Goal: Task Accomplishment & Management: Complete application form

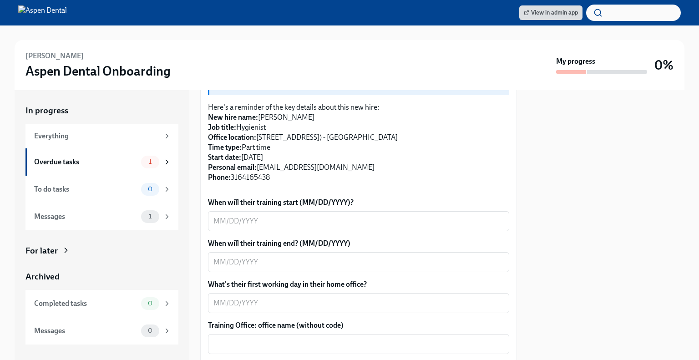
scroll to position [325, 0]
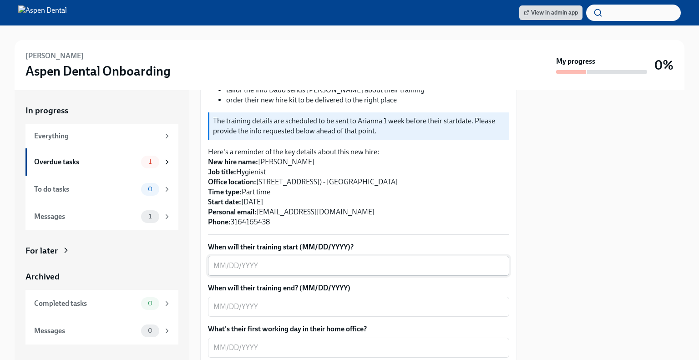
click at [305, 269] on textarea "When will their training start (MM/DD/YYYY)?" at bounding box center [359, 265] width 290 height 11
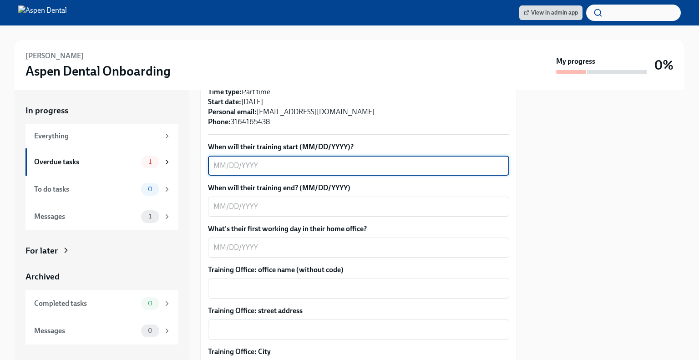
scroll to position [275, 0]
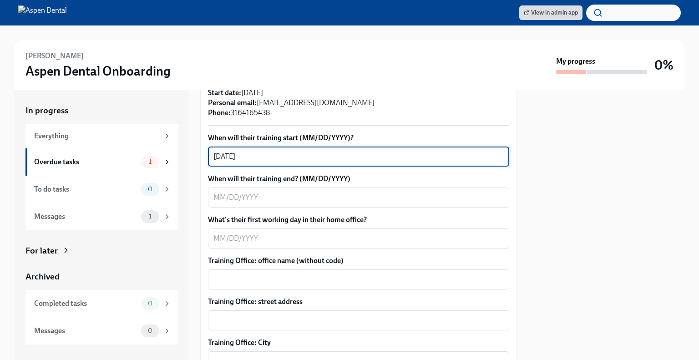
type textarea "[DATE]"
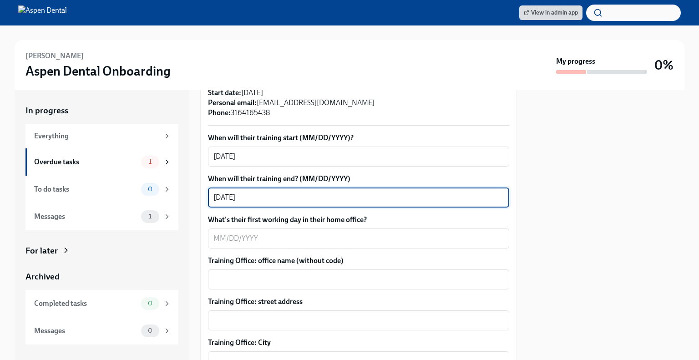
type textarea "[DATE]"
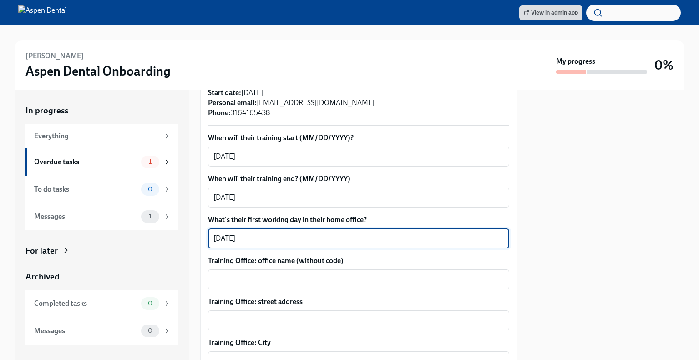
scroll to position [295, 0]
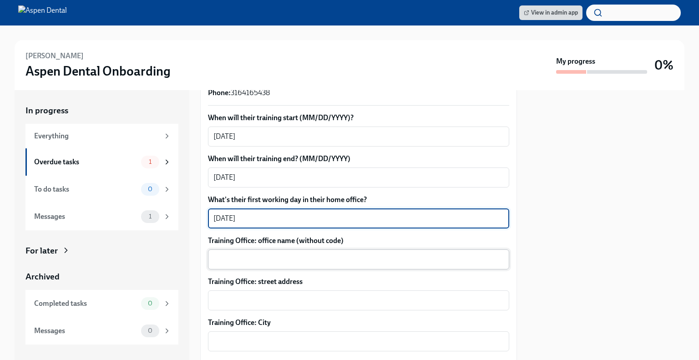
type textarea "[DATE]"
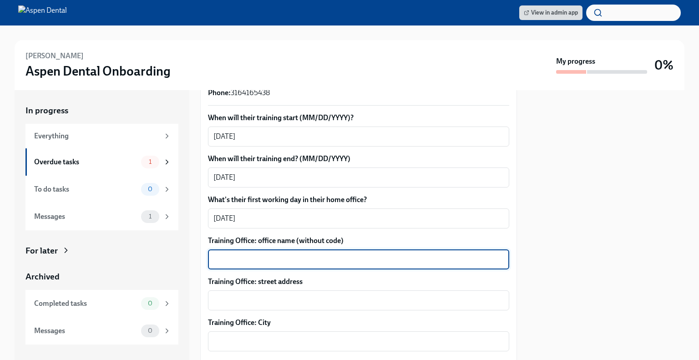
click at [291, 264] on textarea "Training Office: office name (without code)" at bounding box center [359, 259] width 290 height 11
type textarea "Wichita KS West"
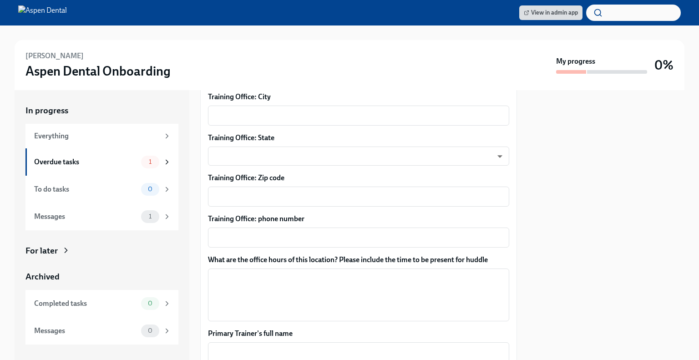
scroll to position [521, 0]
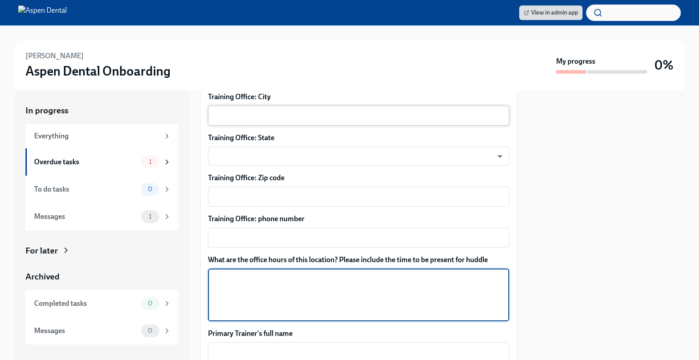
click at [297, 116] on textarea "Training Office: City" at bounding box center [359, 115] width 290 height 11
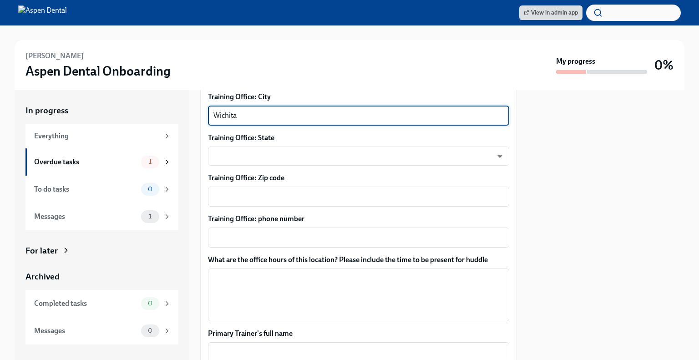
type textarea "Wichita"
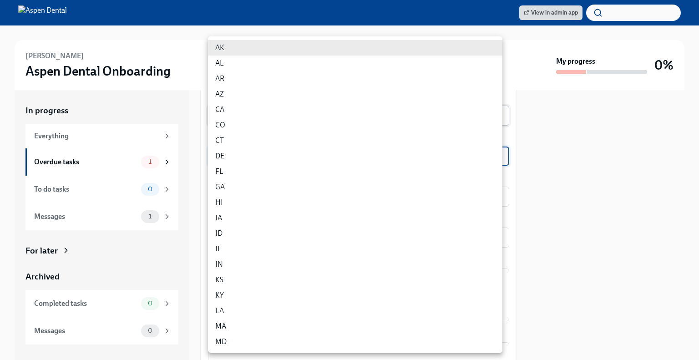
scroll to position [5, 0]
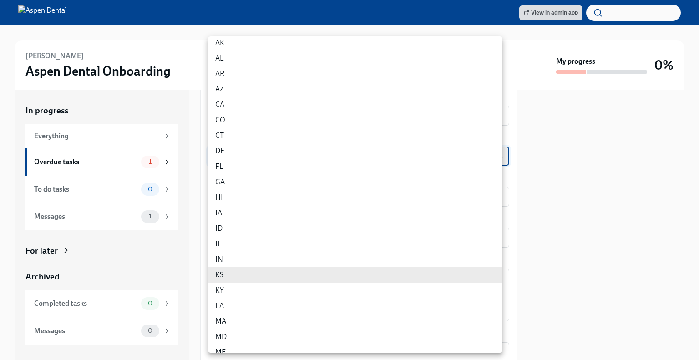
type input "yoDzWIZB8"
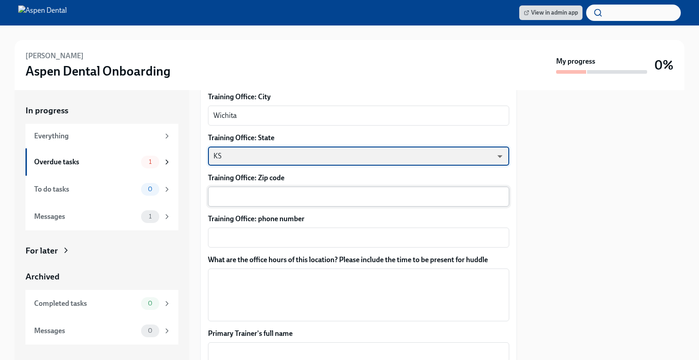
scroll to position [420, 0]
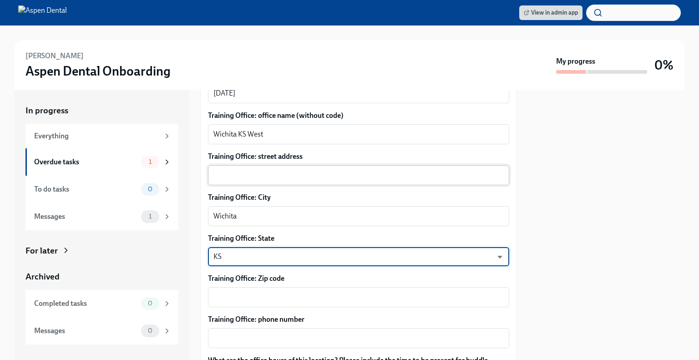
click at [271, 175] on textarea "Training Office: street address" at bounding box center [359, 175] width 290 height 11
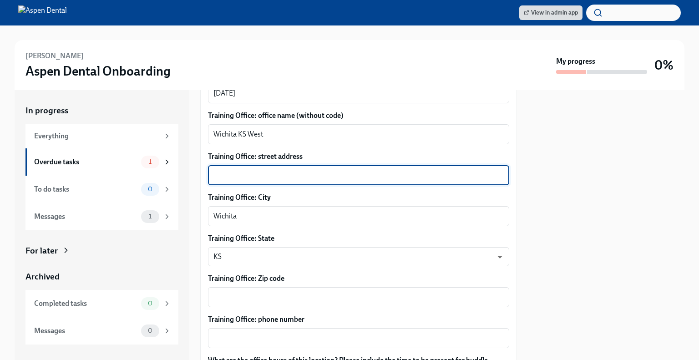
paste textarea "[STREET_ADDRESS]"
drag, startPoint x: 343, startPoint y: 177, endPoint x: 262, endPoint y: 176, distance: 81.5
click at [262, 176] on textarea "[STREET_ADDRESS]" at bounding box center [359, 175] width 290 height 11
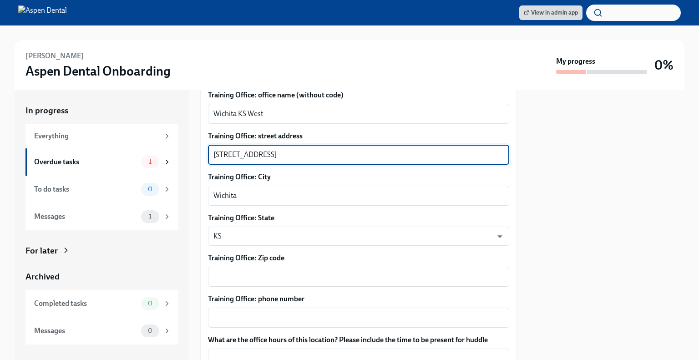
scroll to position [523, 0]
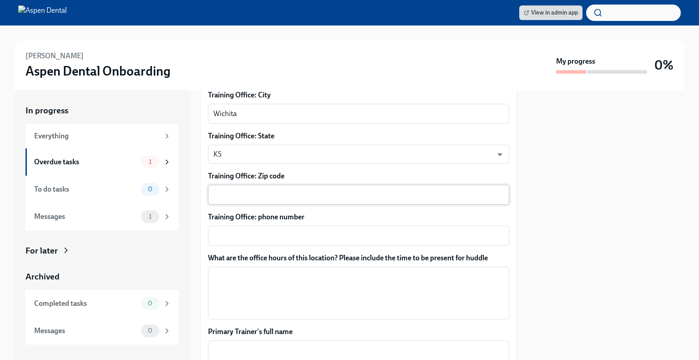
type textarea "[STREET_ADDRESS]"
click at [284, 192] on textarea "Training Office: Zip code" at bounding box center [359, 194] width 290 height 11
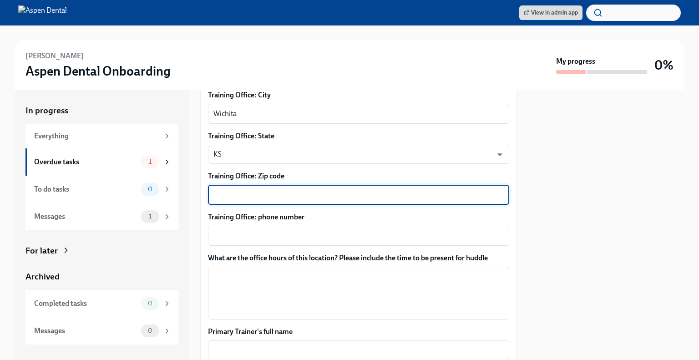
paste textarea "[STREET_ADDRESS]"
drag, startPoint x: 300, startPoint y: 194, endPoint x: 189, endPoint y: 193, distance: 111.1
click at [189, 193] on div "In progress Everything Overdue tasks 1 To do tasks 0 Messages 1 For later Archi…" at bounding box center [350, 225] width 670 height 270
type textarea "67209"
click at [273, 224] on div "Training Office: phone number x ​" at bounding box center [358, 229] width 301 height 34
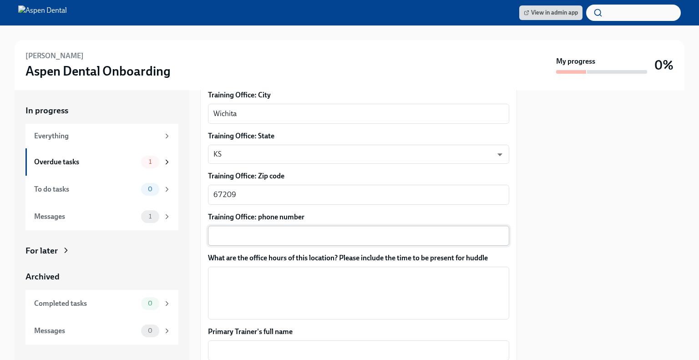
click at [275, 227] on div "x ​" at bounding box center [358, 236] width 301 height 20
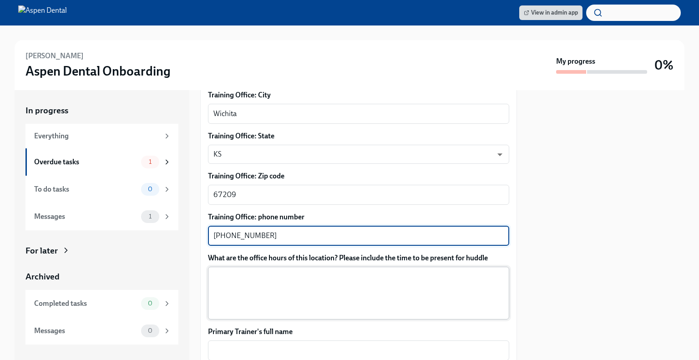
type textarea "[PHONE_NUMBER]"
click at [298, 307] on textarea "What are the office hours of this location? Please include the time to be prese…" at bounding box center [359, 293] width 290 height 44
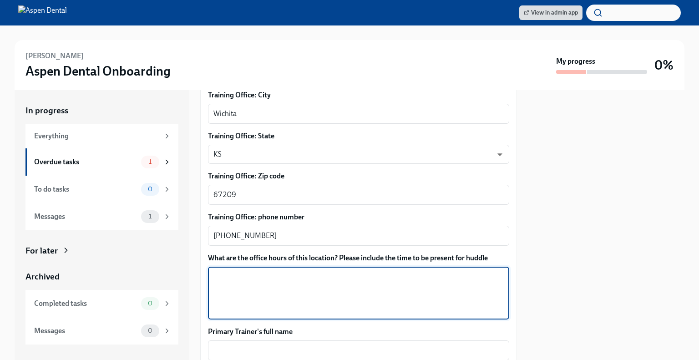
paste textarea "[STREET_ADDRESS]"
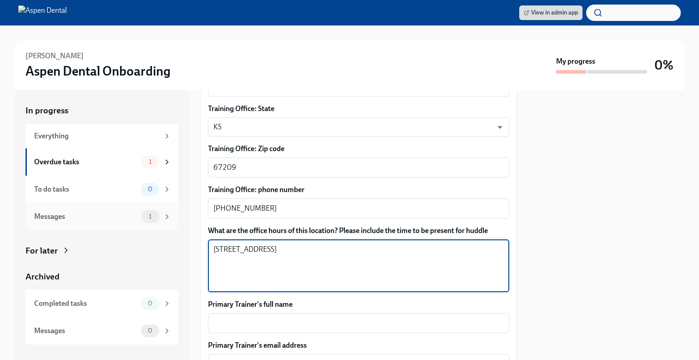
drag, startPoint x: 259, startPoint y: 245, endPoint x: 118, endPoint y: 214, distance: 144.5
click at [118, 214] on div "In progress Everything Overdue tasks 1 To do tasks 0 Messages 1 For later Archi…" at bounding box center [350, 225] width 670 height 270
paste textarea "Hours / Days of training [DATE]: 7:45am - 2:00pm [DATE]: 7:45am - 2:00pm [DATE]…"
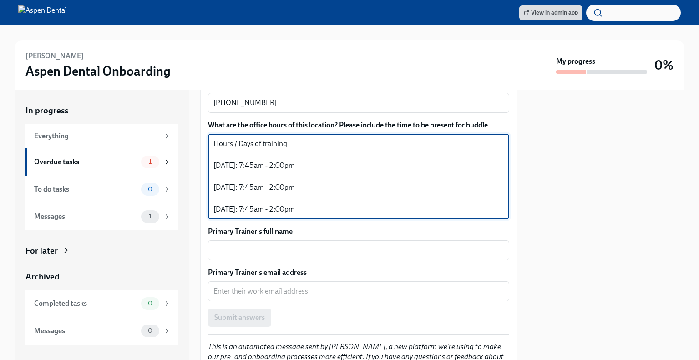
scroll to position [658, 0]
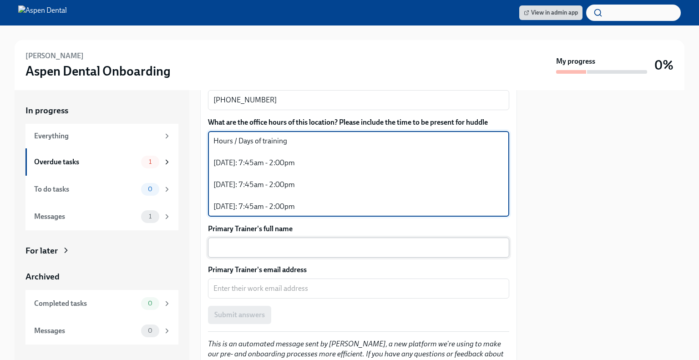
type textarea "Hours / Days of training [DATE]: 7:45am - 2:00pm [DATE]: 7:45am - 2:00pm [DATE]…"
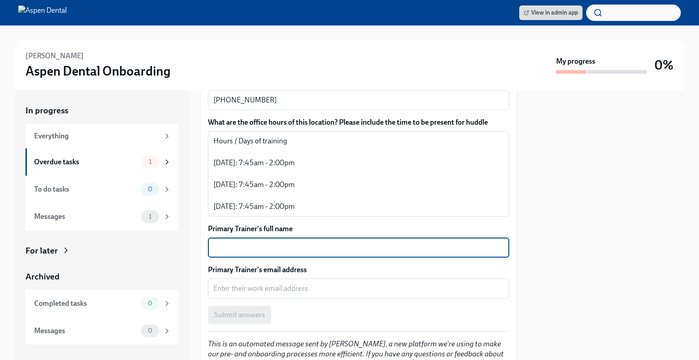
click at [301, 245] on textarea "Primary Trainer's full name" at bounding box center [359, 247] width 290 height 11
type textarea "[PERSON_NAME]"
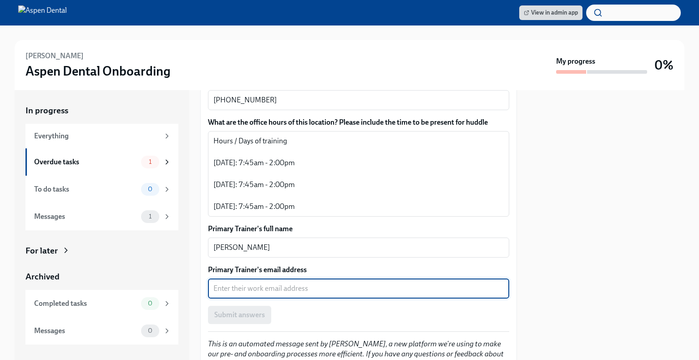
click at [280, 290] on textarea "Primary Trainer's email address" at bounding box center [359, 288] width 290 height 11
paste textarea "[EMAIL_ADDRESS][PERSON_NAME][DOMAIN_NAME]"
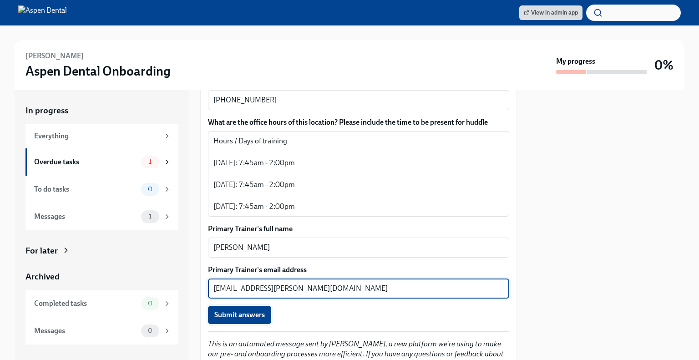
type textarea "[EMAIL_ADDRESS][PERSON_NAME][DOMAIN_NAME]"
click at [245, 314] on span "Submit answers" at bounding box center [239, 314] width 51 height 9
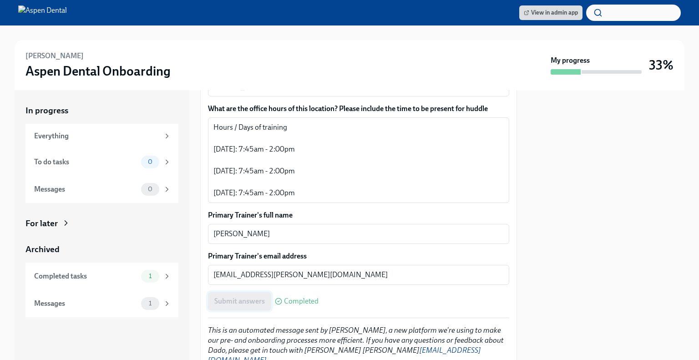
scroll to position [703, 0]
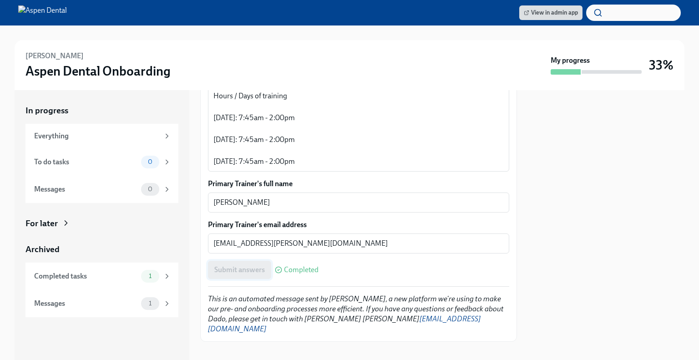
click at [245, 314] on em "This is an automated message sent by [PERSON_NAME], a new platform we're using …" at bounding box center [356, 314] width 296 height 39
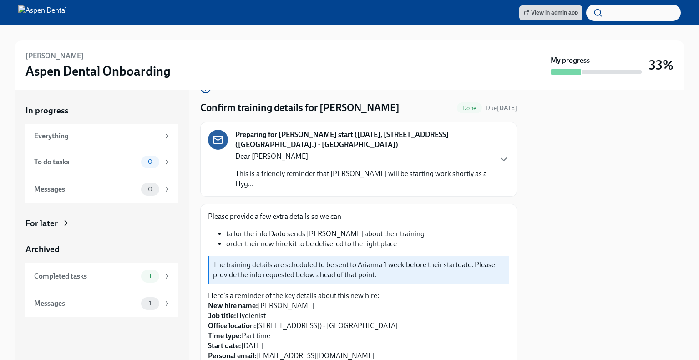
scroll to position [0, 0]
